Goal: Find specific page/section: Find specific page/section

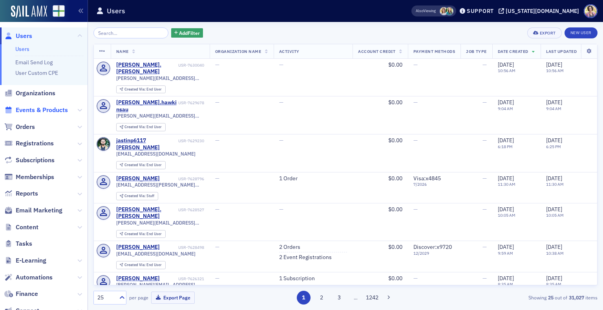
click at [42, 110] on span "Events & Products" at bounding box center [42, 110] width 52 height 9
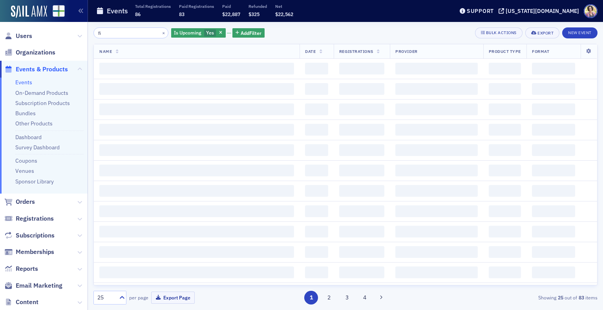
type input "f"
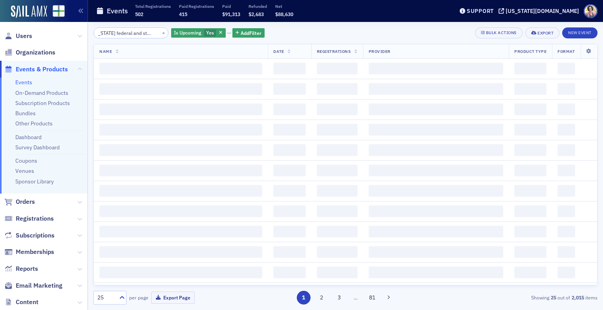
scroll to position [0, 10]
type input "[US_STATE] federal and state tax"
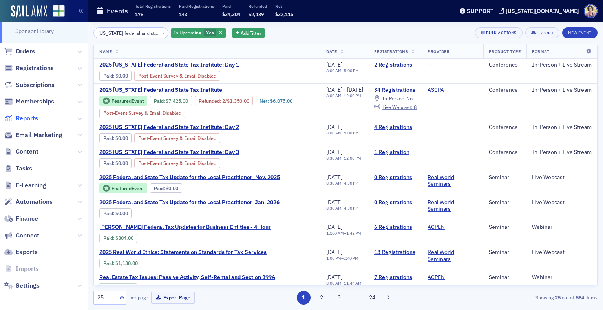
click at [34, 119] on span "Reports" at bounding box center [27, 118] width 22 height 9
